Goal: Navigation & Orientation: Find specific page/section

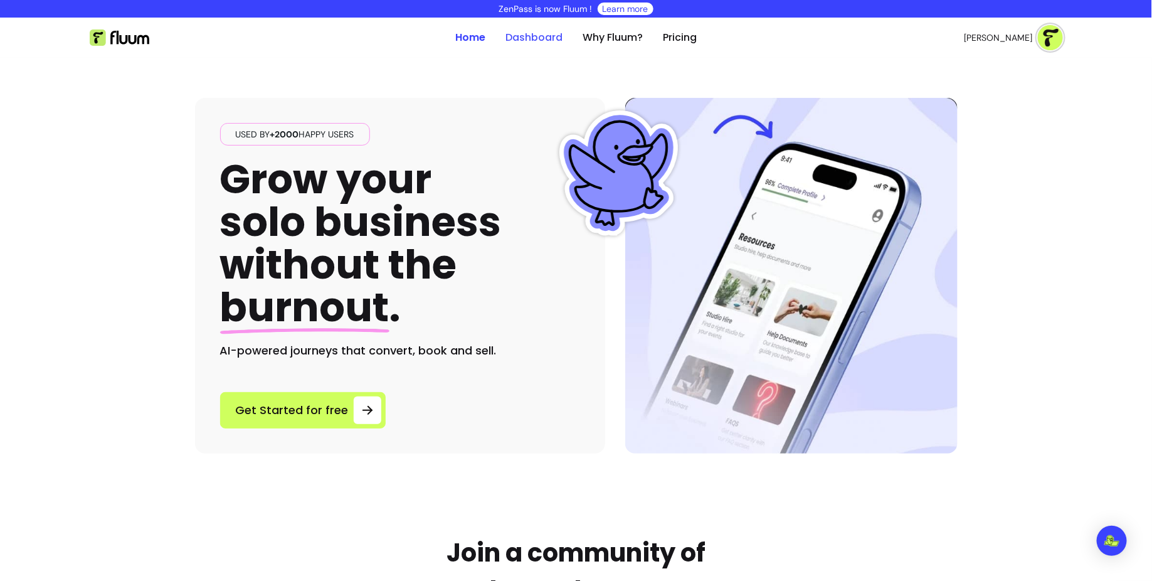
click at [557, 36] on link "Dashboard" at bounding box center [533, 37] width 57 height 15
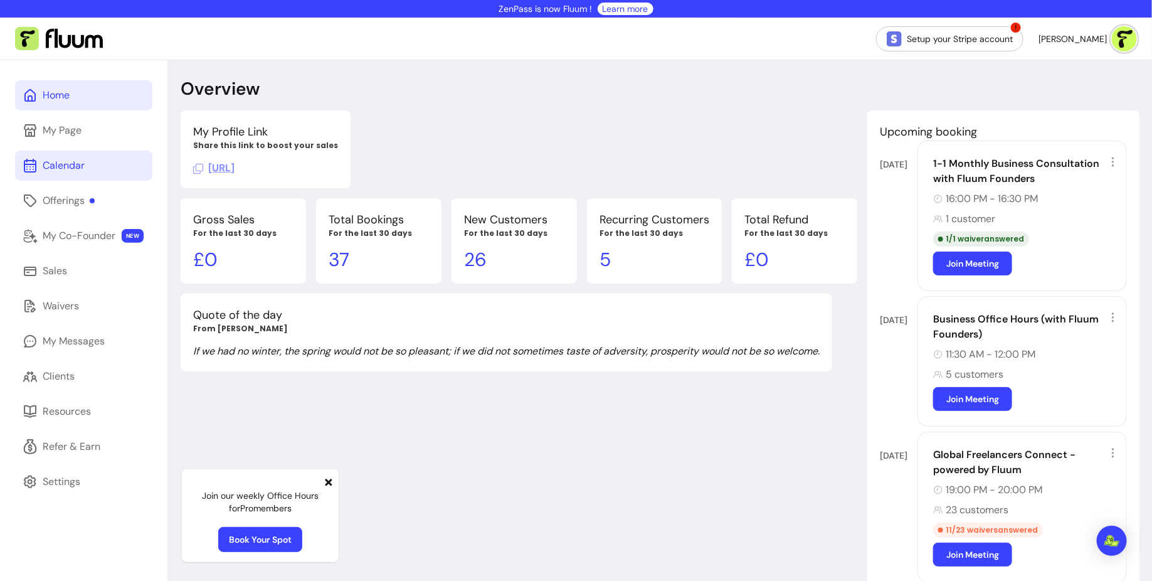
click at [95, 157] on link "Calendar" at bounding box center [83, 166] width 137 height 30
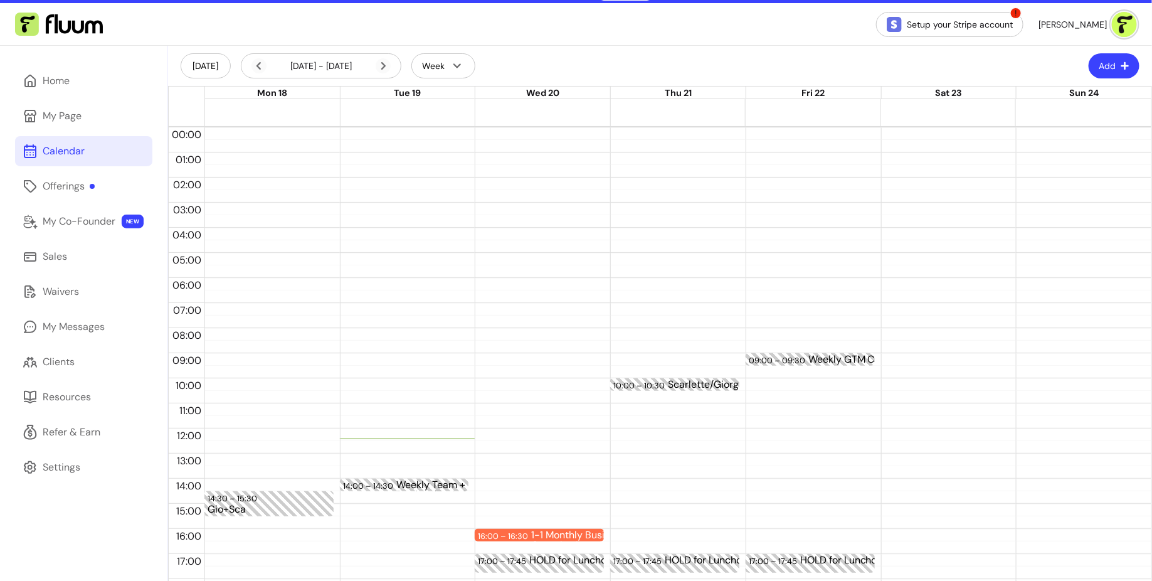
scroll to position [20, 0]
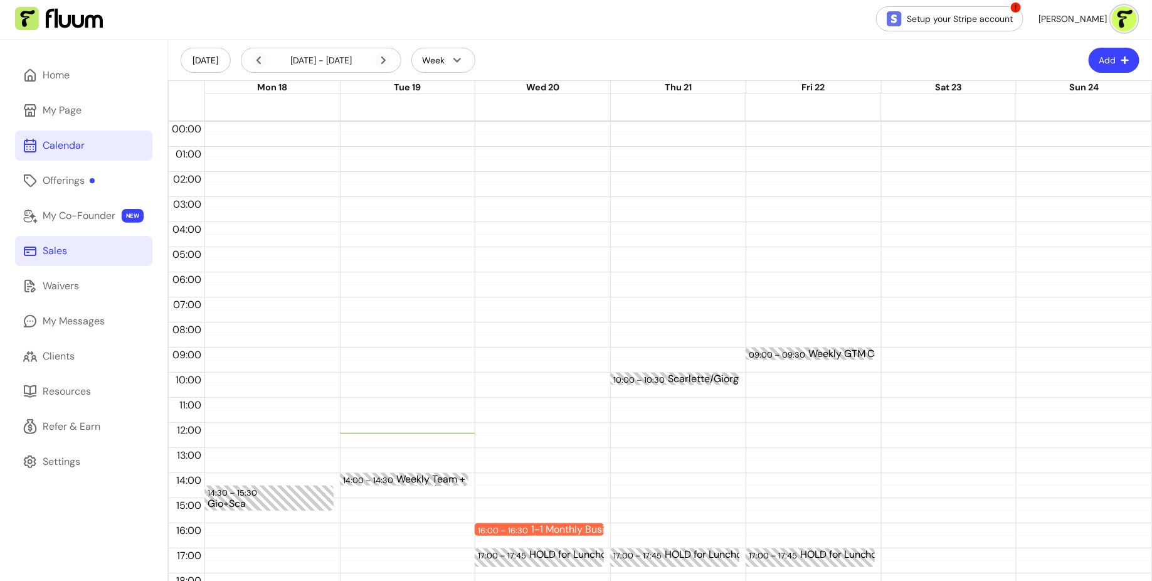
click at [114, 253] on link "Sales" at bounding box center [83, 251] width 137 height 30
